Goal: Task Accomplishment & Management: Manage account settings

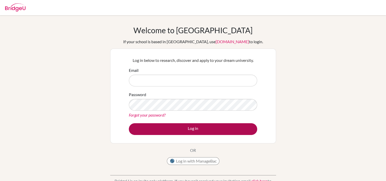
type input "[EMAIL_ADDRESS][DOMAIN_NAME]"
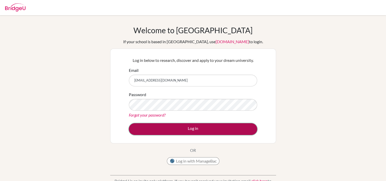
click at [162, 134] on button "Log in" at bounding box center [193, 129] width 128 height 12
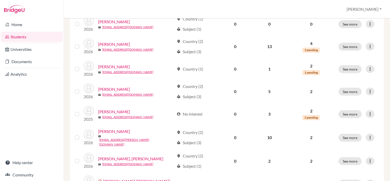
scroll to position [281, 0]
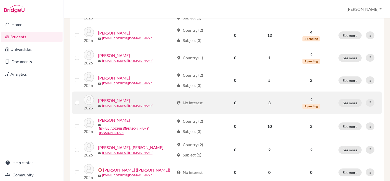
click at [102, 98] on link "Hall, Felix" at bounding box center [114, 100] width 32 height 6
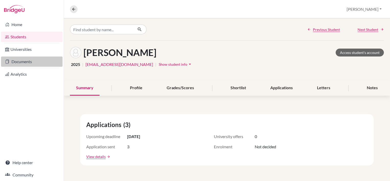
click at [14, 64] on link "Documents" at bounding box center [32, 61] width 62 height 10
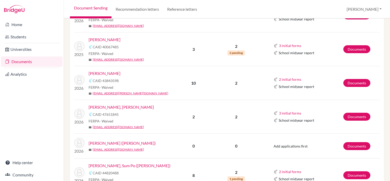
scroll to position [434, 0]
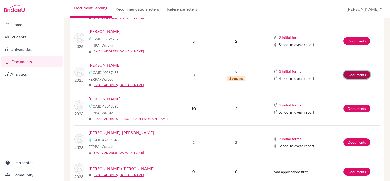
click at [356, 71] on link "Documents" at bounding box center [356, 75] width 27 height 8
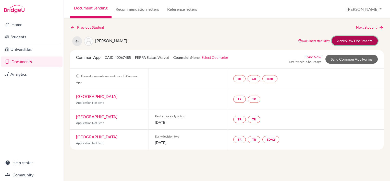
click at [368, 42] on link "Add/View Documents" at bounding box center [355, 40] width 46 height 9
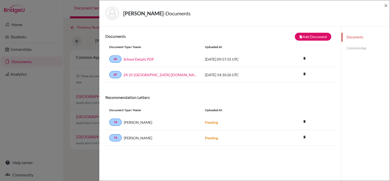
click at [362, 49] on link "Common App" at bounding box center [366, 48] width 48 height 9
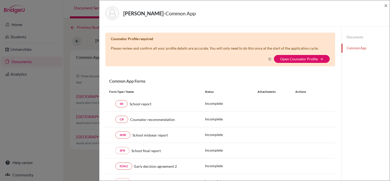
click at [75, 33] on div "Hall, Felix - Common App × × Counselor Profile required Please review and confi…" at bounding box center [195, 90] width 390 height 181
click at [384, 8] on span "×" at bounding box center [386, 5] width 4 height 7
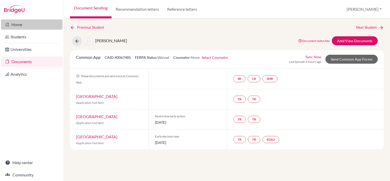
click at [21, 24] on link "Home" at bounding box center [32, 24] width 62 height 10
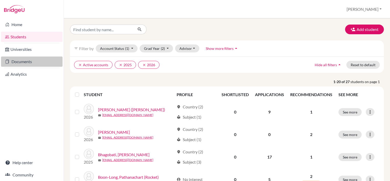
click at [21, 63] on link "Documents" at bounding box center [32, 61] width 62 height 10
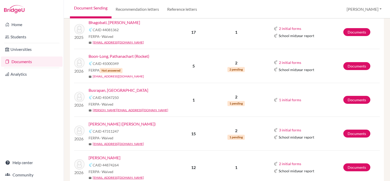
scroll to position [153, 0]
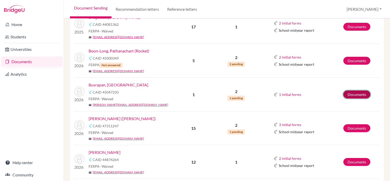
click at [357, 93] on link "Documents" at bounding box center [356, 94] width 27 height 8
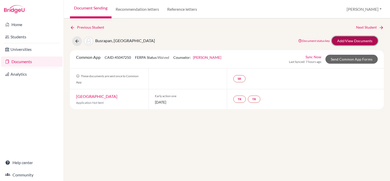
click at [353, 42] on link "Add/View Documents" at bounding box center [355, 40] width 46 height 9
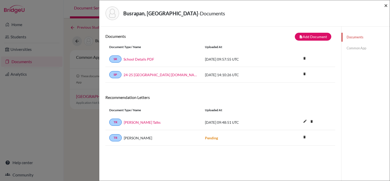
click at [388, 6] on div "Busrapan, [PERSON_NAME] - Documents ×" at bounding box center [244, 13] width 291 height 26
click at [385, 6] on span "×" at bounding box center [386, 5] width 4 height 7
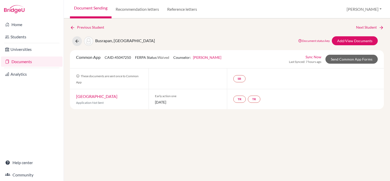
click at [20, 65] on link "Documents" at bounding box center [32, 61] width 62 height 10
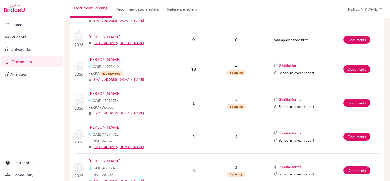
scroll to position [357, 0]
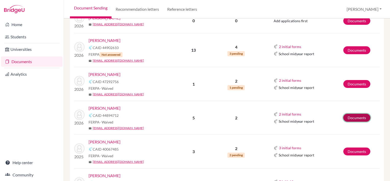
click at [347, 116] on link "Documents" at bounding box center [356, 118] width 27 height 8
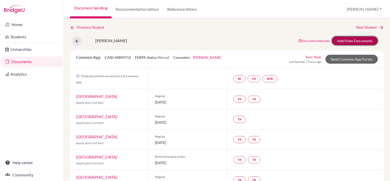
click at [349, 41] on link "Add/View Documents" at bounding box center [355, 40] width 46 height 9
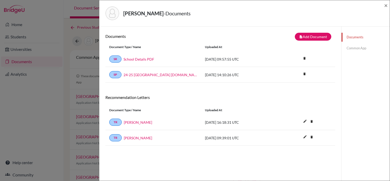
click at [61, 55] on div "Griffin, Kian - Documents × Documents note_add Add Document Document type Chang…" at bounding box center [195, 90] width 390 height 181
click at [50, 50] on div "Griffin, Kian - Documents × Documents note_add Add Document Document type Chang…" at bounding box center [195, 90] width 390 height 181
click at [387, 4] on span "×" at bounding box center [386, 5] width 4 height 7
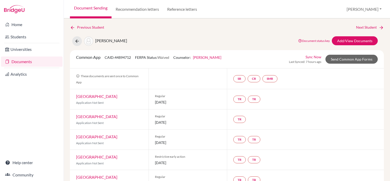
click at [14, 61] on link "Documents" at bounding box center [32, 61] width 62 height 10
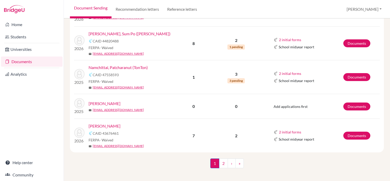
scroll to position [592, 0]
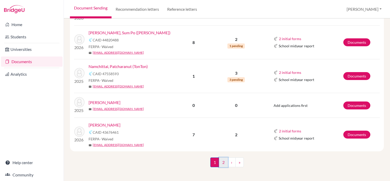
click at [220, 164] on link "2" at bounding box center [223, 162] width 9 height 10
